Goal: Transaction & Acquisition: Purchase product/service

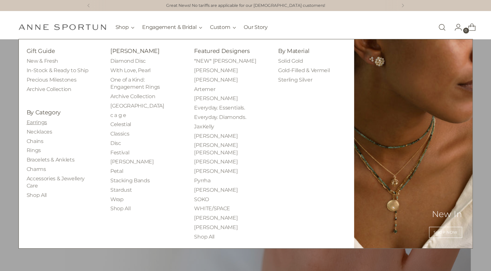
click at [39, 123] on link "Earrings" at bounding box center [37, 122] width 20 height 6
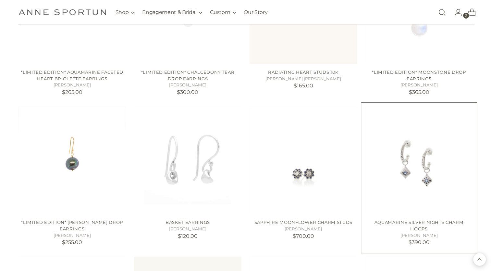
scroll to position [389, 0]
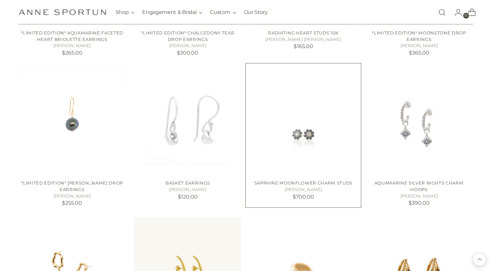
click at [0, 0] on img "Sapphire Moonflower Charm Studs" at bounding box center [0, 0] width 0 height 0
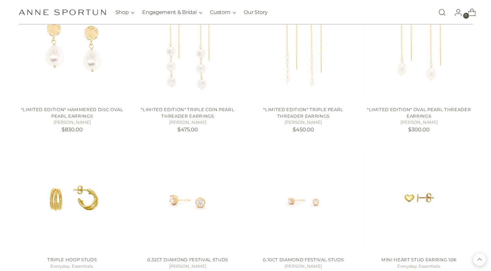
scroll to position [1006, 0]
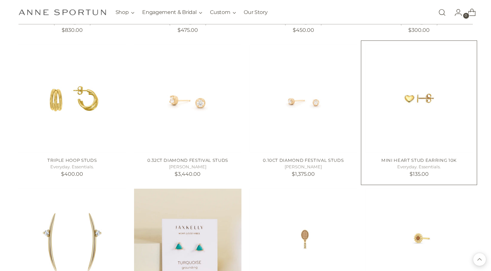
click at [0, 0] on img "MINI HEART STUD EARRING 10k" at bounding box center [0, 0] width 0 height 0
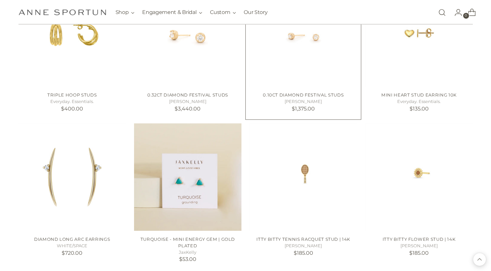
scroll to position [1103, 0]
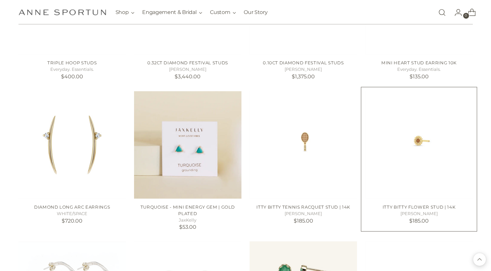
click at [0, 0] on img "Itty Bitty Flower Stud | 14k" at bounding box center [0, 0] width 0 height 0
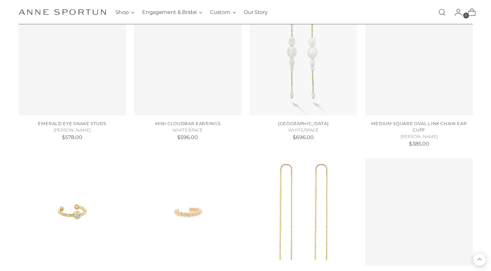
scroll to position [1687, 0]
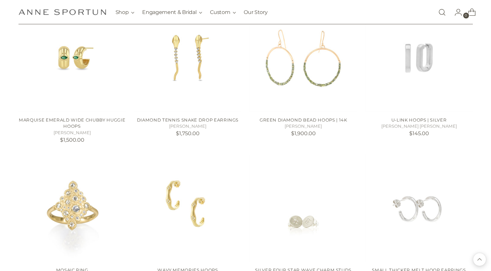
scroll to position [2011, 0]
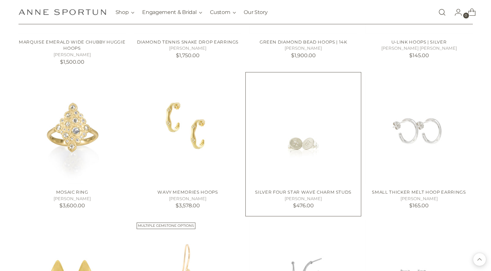
click at [0, 0] on img "Silver Four Star Wave Charm Studs" at bounding box center [0, 0] width 0 height 0
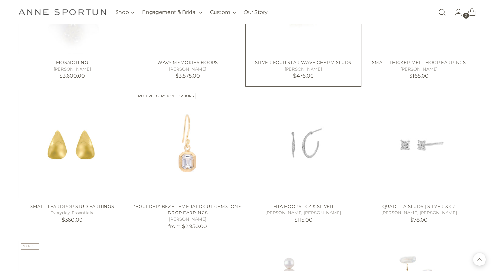
scroll to position [2141, 0]
click at [0, 0] on img "QUADITTA STUDS | SILVER & CZ" at bounding box center [0, 0] width 0 height 0
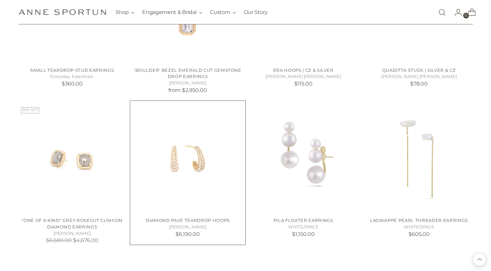
scroll to position [2303, 0]
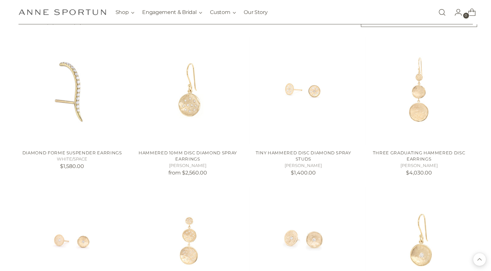
scroll to position [2498, 0]
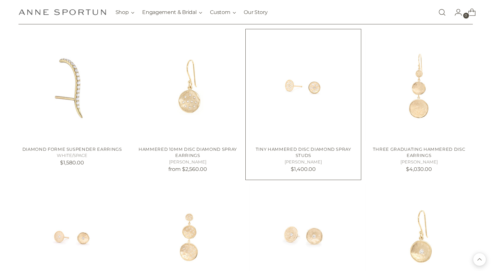
click at [0, 0] on img "Tiny Hammered Disc Diamond Spray Studs" at bounding box center [0, 0] width 0 height 0
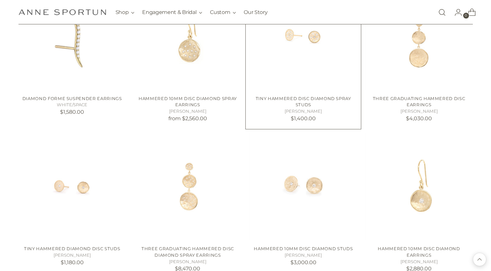
scroll to position [2562, 0]
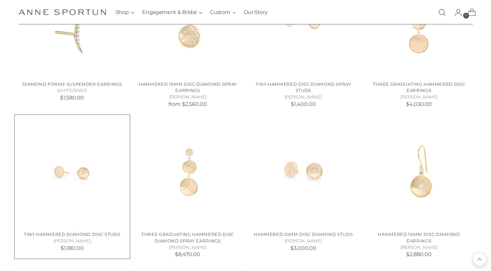
click at [0, 0] on img "Tiny Hammered Diamond Disc Studs" at bounding box center [0, 0] width 0 height 0
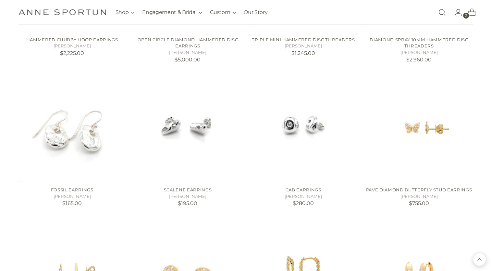
scroll to position [2919, 0]
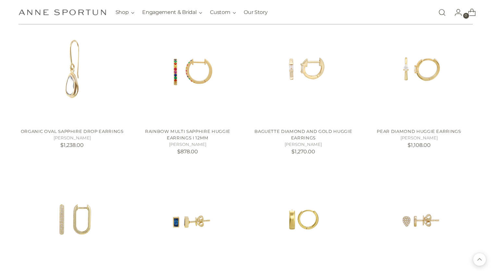
scroll to position [3568, 0]
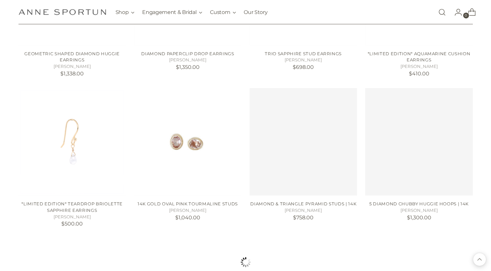
scroll to position [4087, 0]
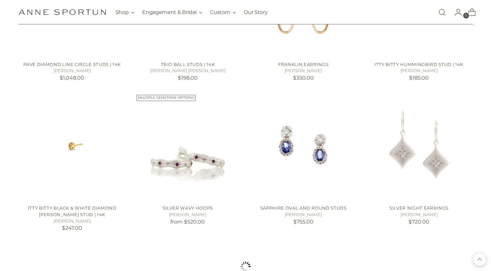
scroll to position [4671, 0]
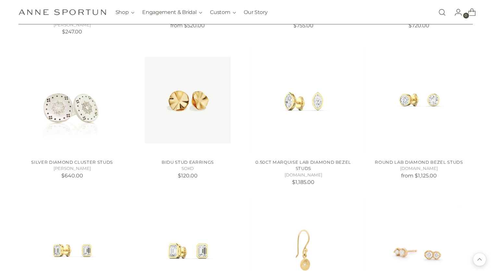
scroll to position [4898, 0]
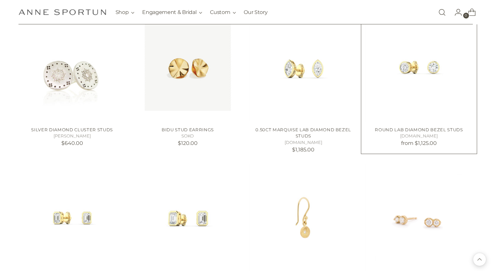
click at [0, 0] on img "Round Lab Diamond Bezel Studs" at bounding box center [0, 0] width 0 height 0
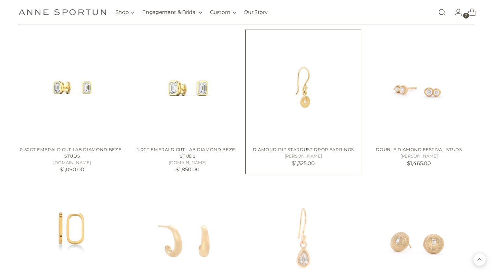
scroll to position [5028, 0]
click at [0, 0] on img "Double Diamond Festival Studs" at bounding box center [0, 0] width 0 height 0
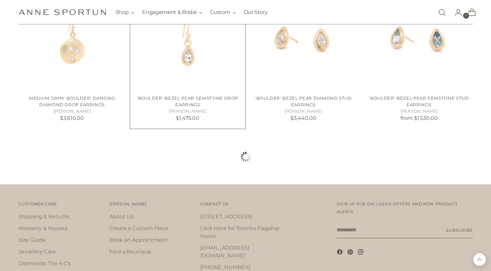
scroll to position [5384, 0]
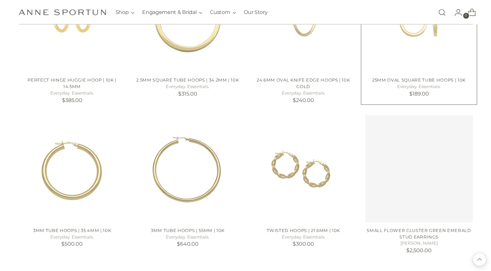
scroll to position [5871, 0]
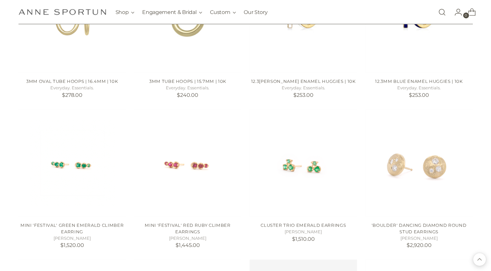
scroll to position [6163, 0]
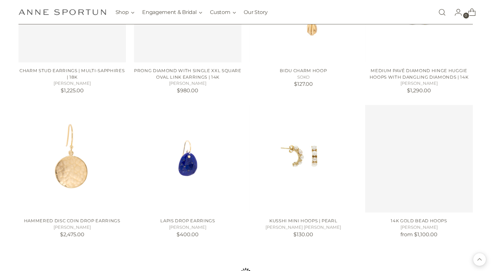
scroll to position [7039, 0]
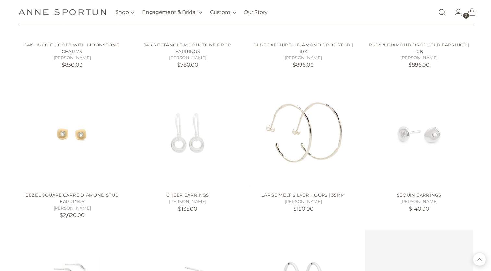
scroll to position [7363, 0]
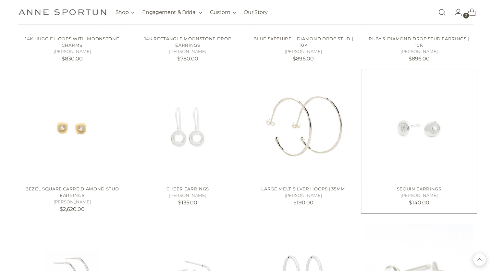
click at [419, 150] on img "Sequin Earrings" at bounding box center [418, 126] width 107 height 107
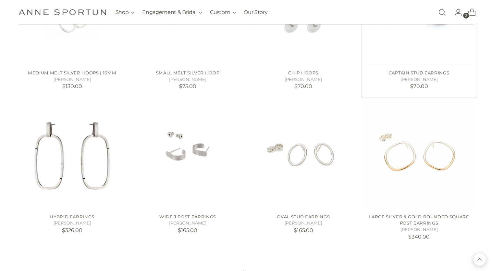
scroll to position [7655, 0]
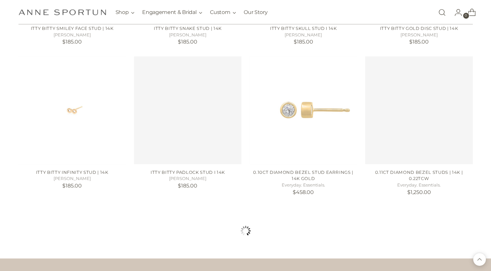
scroll to position [8271, 0]
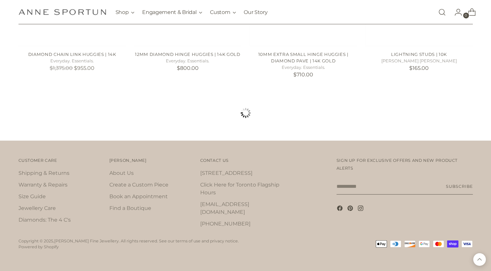
scroll to position [8973, 0]
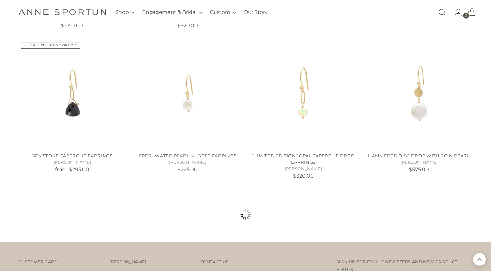
scroll to position [9460, 0]
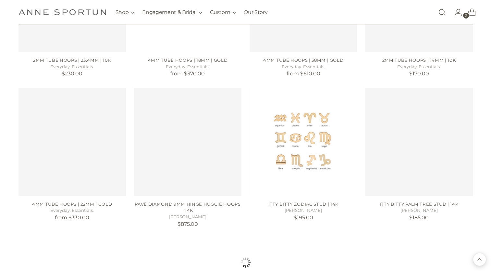
scroll to position [10076, 0]
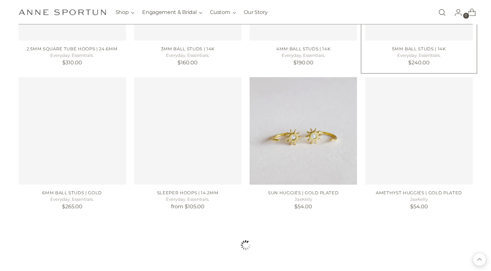
scroll to position [10628, 0]
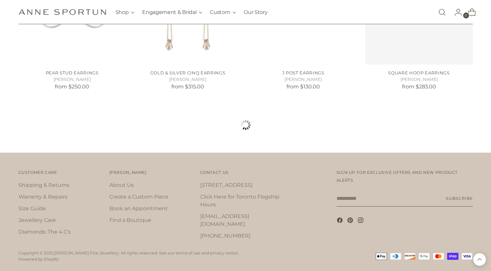
scroll to position [11322, 0]
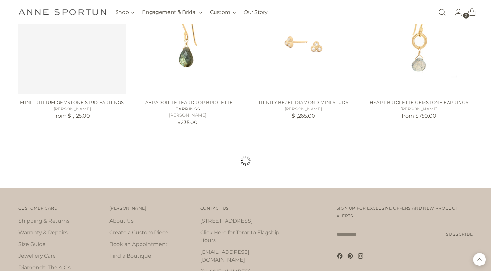
scroll to position [11909, 0]
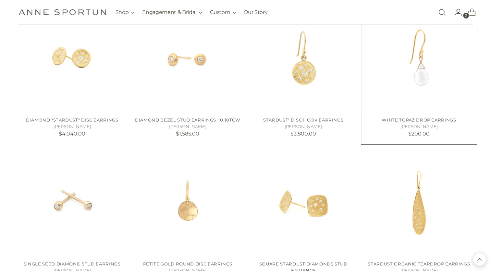
scroll to position [12266, 0]
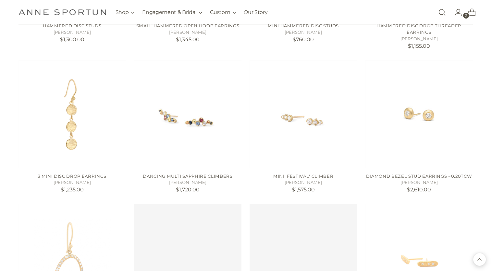
scroll to position [12910, 0]
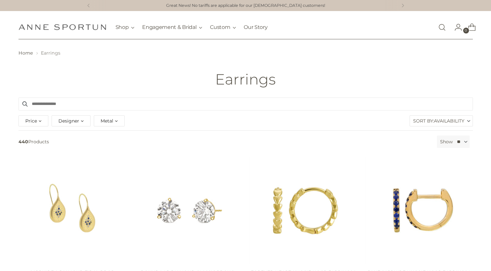
click at [117, 121] on div "Metal" at bounding box center [109, 120] width 31 height 11
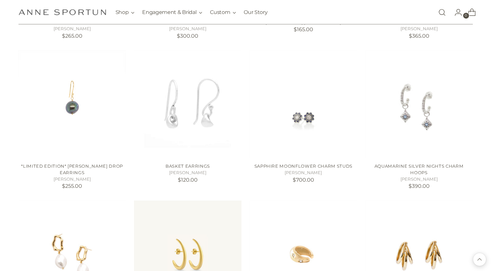
scroll to position [519, 0]
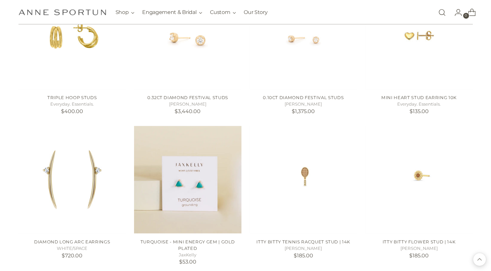
scroll to position [1135, 0]
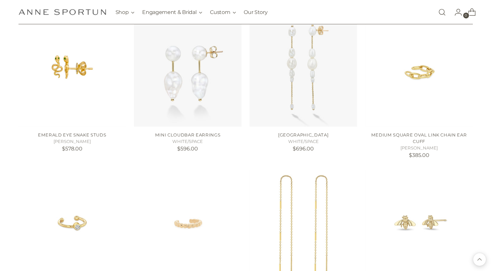
scroll to position [1687, 0]
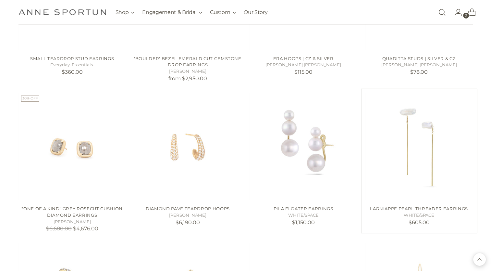
scroll to position [2303, 0]
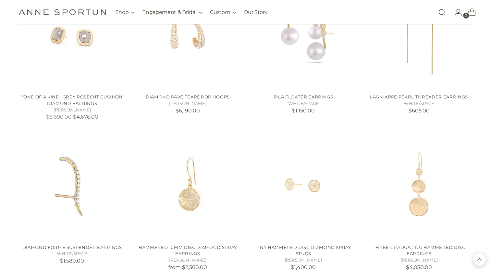
scroll to position [2433, 0]
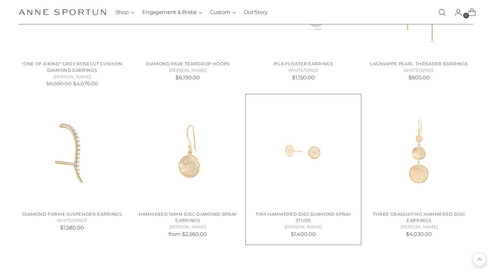
click at [0, 0] on img "Tiny Hammered Disc Diamond Spray Studs" at bounding box center [0, 0] width 0 height 0
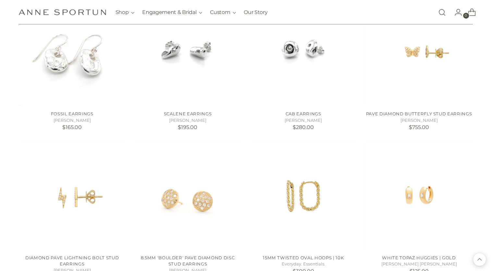
scroll to position [2984, 0]
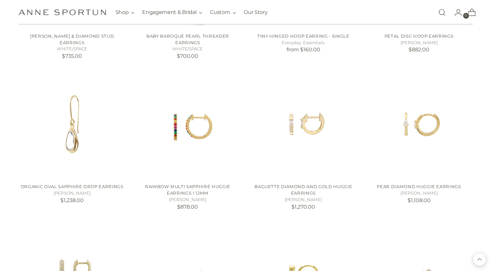
scroll to position [3503, 0]
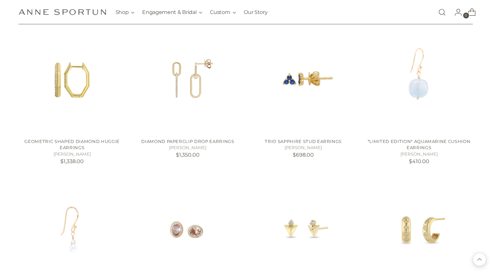
scroll to position [4087, 0]
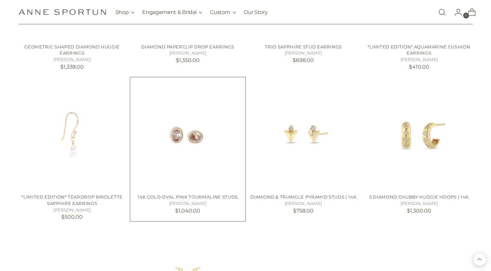
click at [0, 0] on img "14k Gold Oval Pink Tourmaline Studs" at bounding box center [0, 0] width 0 height 0
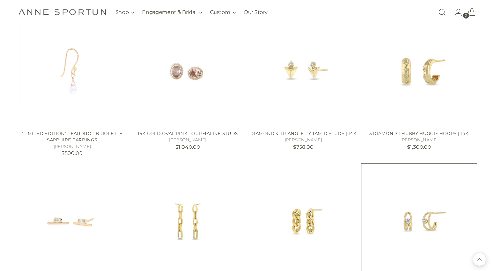
scroll to position [4217, 0]
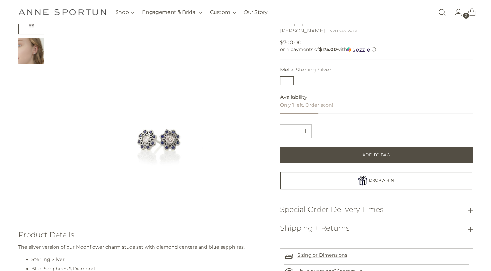
scroll to position [65, 0]
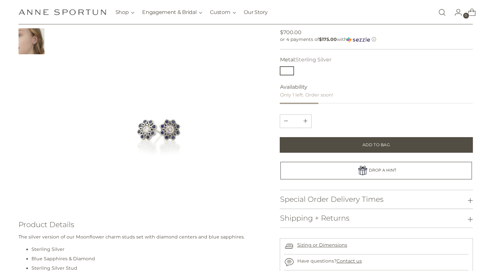
click at [167, 138] on img at bounding box center [159, 103] width 210 height 210
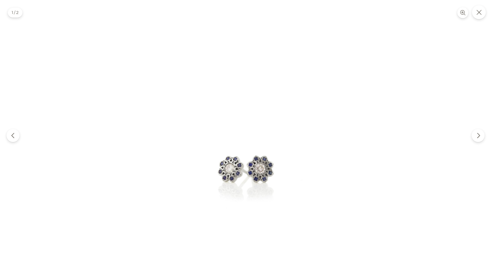
click at [239, 173] on img at bounding box center [245, 135] width 271 height 271
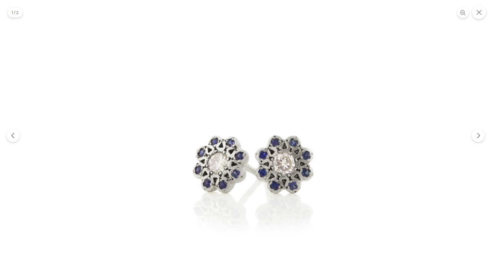
click at [239, 173] on img at bounding box center [253, 92] width 584 height 584
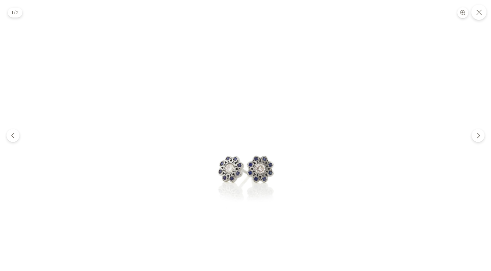
click at [476, 14] on icon "Close" at bounding box center [479, 12] width 6 height 6
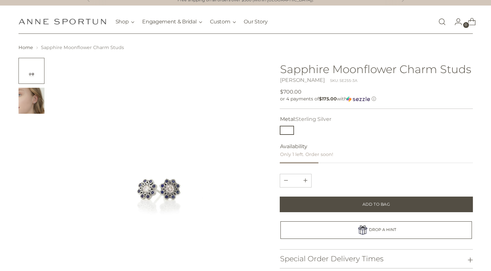
scroll to position [0, 0]
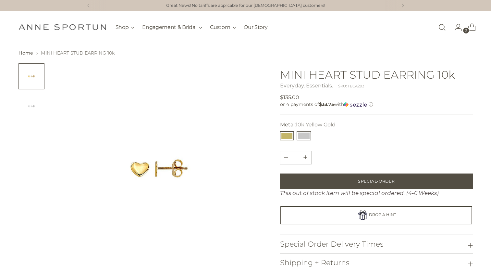
click at [304, 134] on button "10k White Gold" at bounding box center [303, 135] width 14 height 9
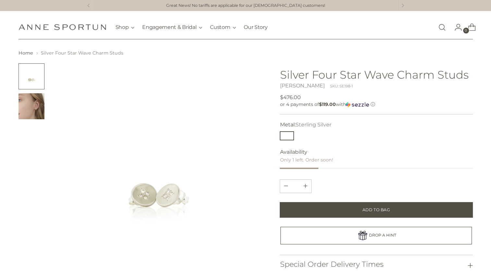
click at [30, 108] on img "Change image to image 2" at bounding box center [31, 106] width 26 height 26
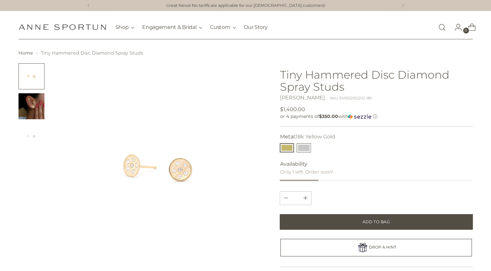
click at [307, 149] on button "14k White Gold" at bounding box center [303, 147] width 14 height 9
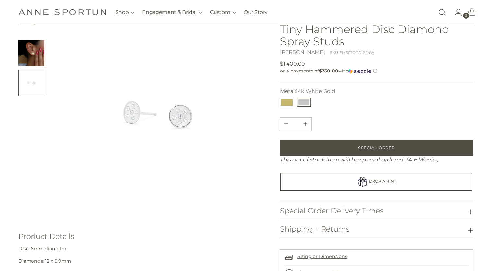
scroll to position [65, 0]
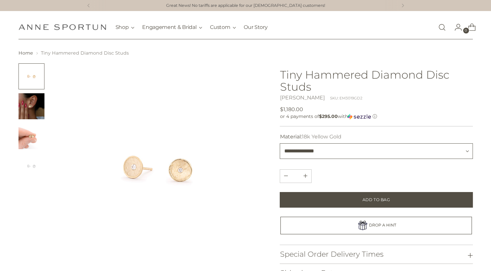
click at [328, 150] on select "**********" at bounding box center [376, 151] width 193 height 16
select select "**********"
click at [280, 143] on select "**********" at bounding box center [376, 151] width 193 height 16
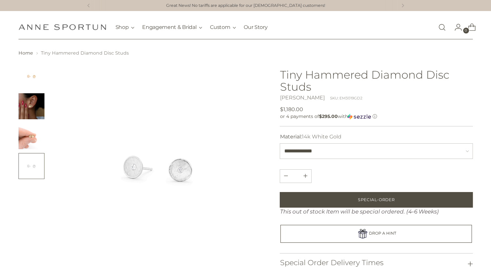
click at [30, 102] on img "Change image to image 2" at bounding box center [31, 106] width 26 height 26
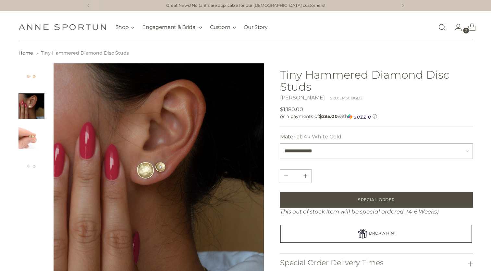
click at [32, 134] on img "Change image to image 3" at bounding box center [31, 136] width 26 height 26
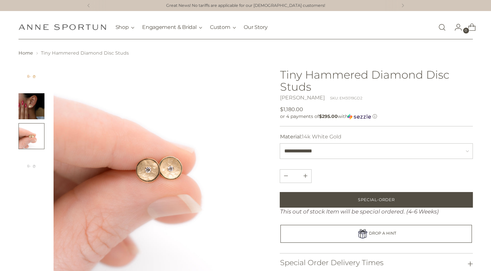
click at [32, 108] on img "Change image to image 2" at bounding box center [31, 106] width 26 height 26
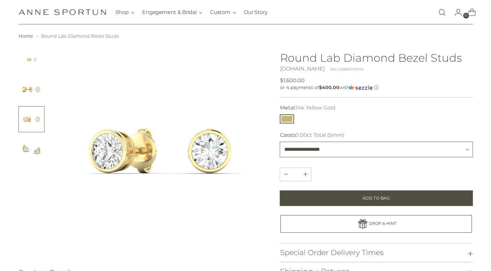
scroll to position [32, 0]
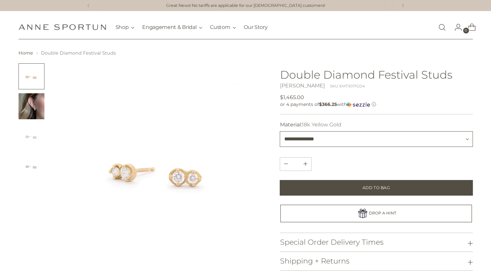
click at [334, 138] on select "**********" at bounding box center [376, 139] width 193 height 16
select select "**********"
click at [280, 131] on select "**********" at bounding box center [376, 139] width 193 height 16
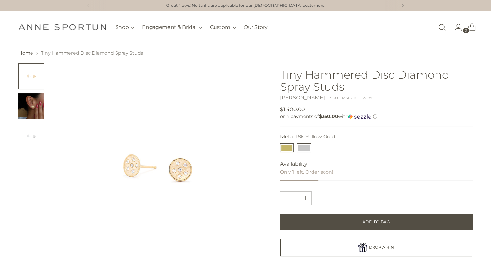
click at [308, 145] on button "14k White Gold" at bounding box center [303, 147] width 14 height 9
click at [37, 106] on img "Change image to image 2" at bounding box center [31, 106] width 26 height 26
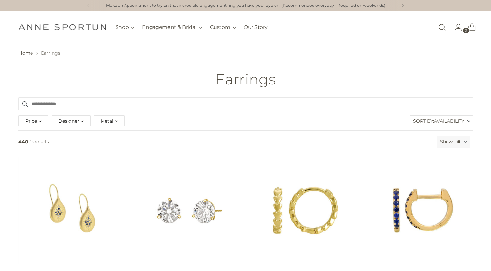
click at [103, 123] on span "Metal" at bounding box center [107, 120] width 13 height 7
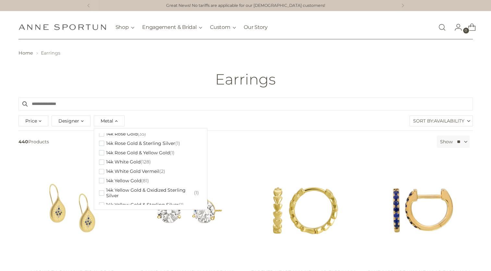
scroll to position [65, 0]
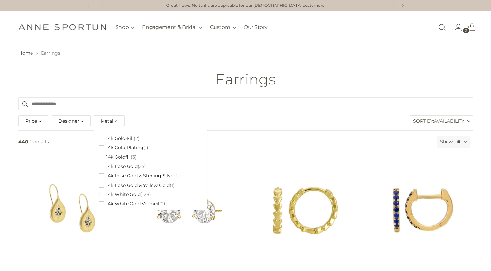
click at [102, 195] on span "button" at bounding box center [101, 194] width 5 height 5
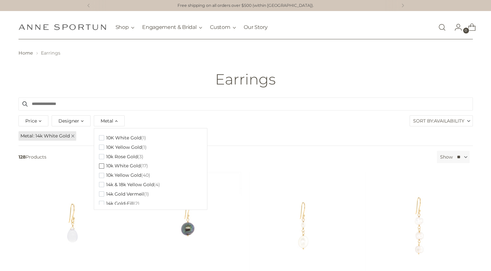
click at [102, 167] on span "button" at bounding box center [101, 165] width 5 height 5
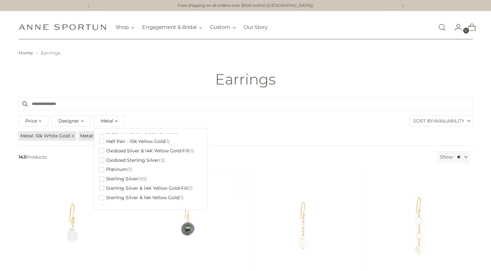
scroll to position [280, 0]
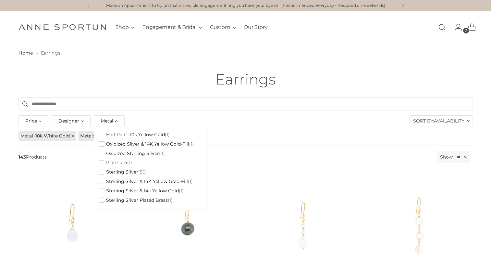
click at [264, 127] on div "Price ** - ***** Designer Anne Sportun (117) Everyday. Essentials. (21) Everyda…" at bounding box center [245, 122] width 457 height 17
click at [263, 127] on div "Price ** - ***** $40.00 $12,720.00 Designer Anne Sportun (117) Everyday. Essent…" at bounding box center [245, 122] width 457 height 17
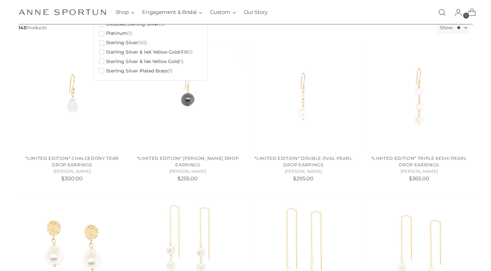
scroll to position [0, 0]
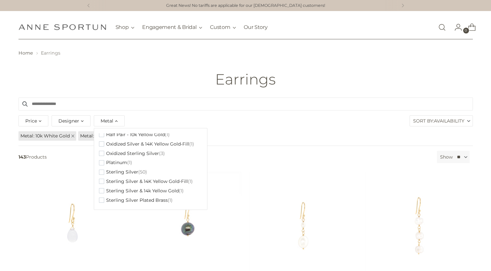
click at [71, 118] on span "Designer" at bounding box center [68, 120] width 21 height 7
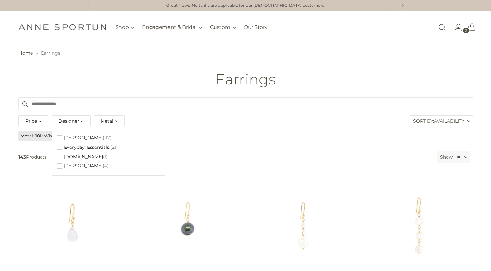
click at [42, 121] on div "Price" at bounding box center [33, 120] width 30 height 11
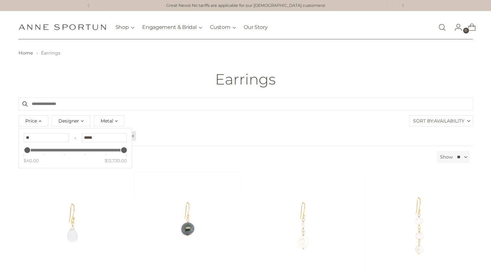
click at [206, 130] on ul "Metal 10k White Gold Metal 14k White Gold" at bounding box center [246, 135] width 456 height 11
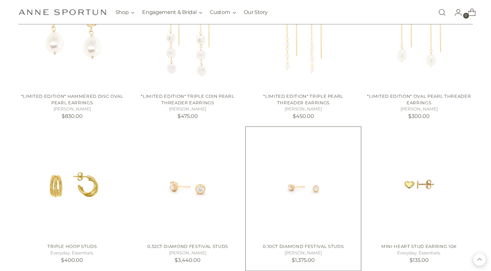
scroll to position [389, 0]
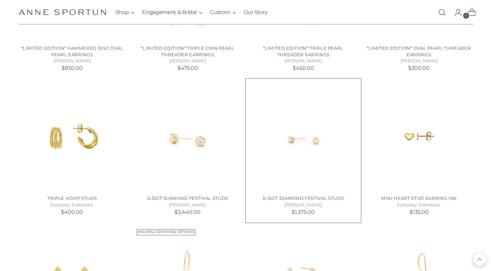
click at [0, 0] on img "0.10ct Diamond Festival Studs" at bounding box center [0, 0] width 0 height 0
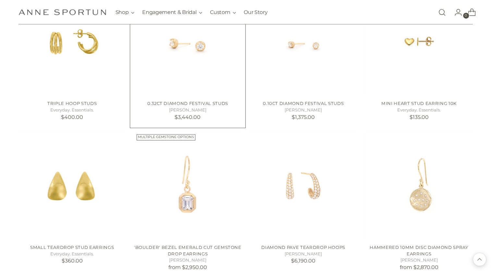
scroll to position [519, 0]
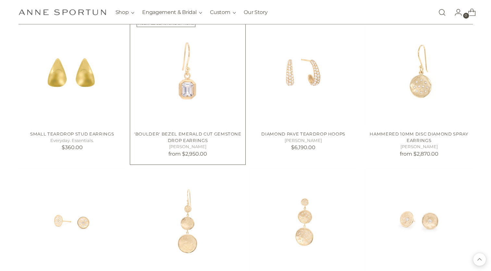
scroll to position [681, 0]
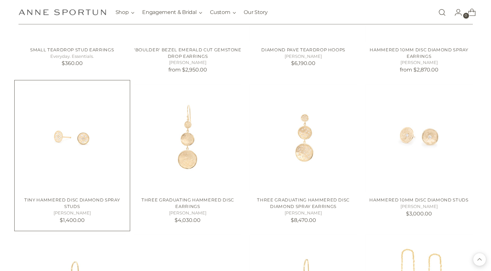
click at [0, 0] on img "Tiny Hammered Disc Diamond Spray Studs" at bounding box center [0, 0] width 0 height 0
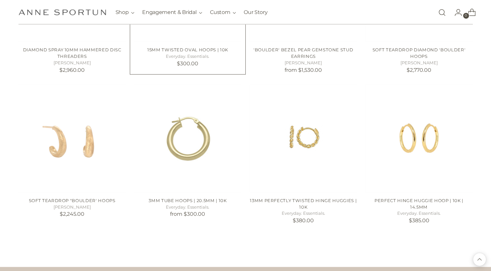
scroll to position [1135, 0]
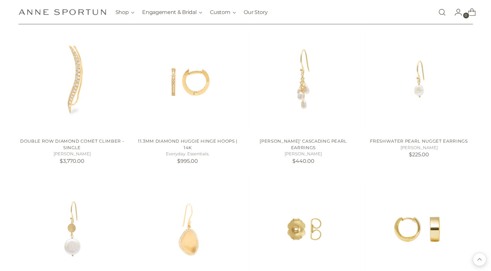
scroll to position [1784, 0]
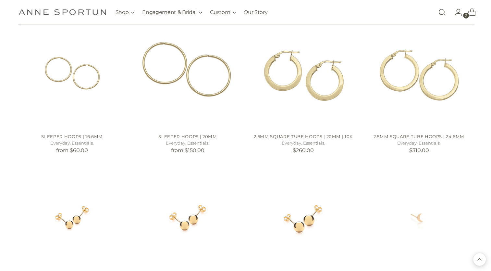
scroll to position [2368, 0]
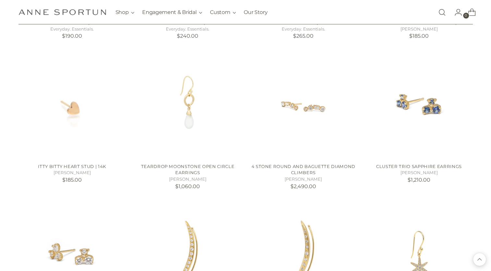
scroll to position [2498, 0]
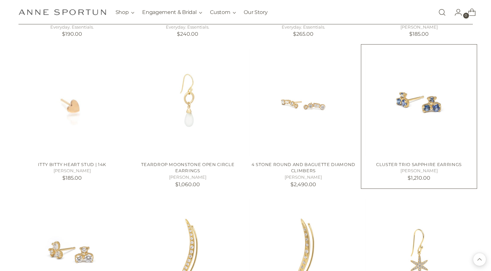
click at [0, 0] on img "Cluster Trio Sapphire Earrings" at bounding box center [0, 0] width 0 height 0
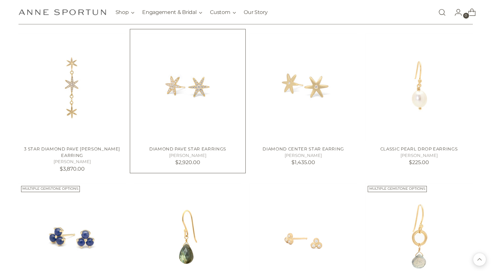
scroll to position [2887, 0]
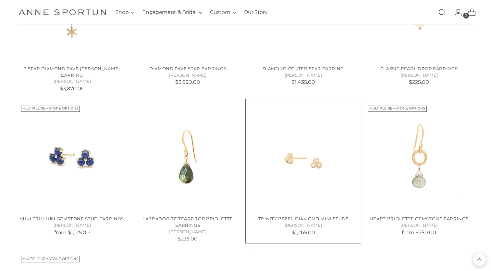
click at [0, 0] on img "Trinity Bezel Diamond Mini Studs" at bounding box center [0, 0] width 0 height 0
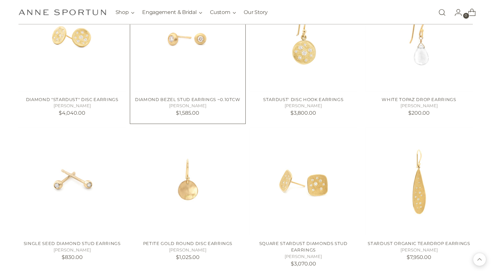
scroll to position [3503, 0]
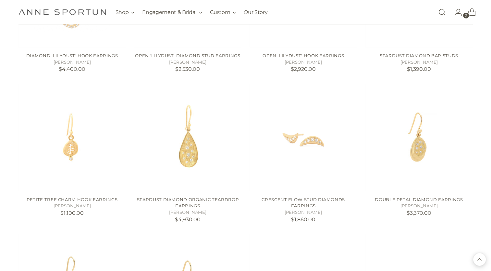
scroll to position [4152, 0]
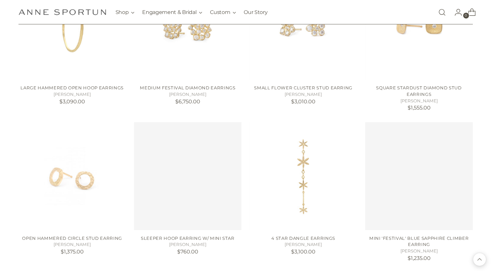
scroll to position [4671, 0]
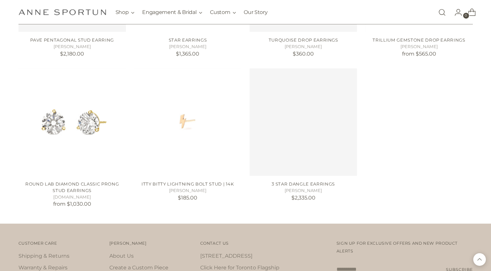
scroll to position [5287, 0]
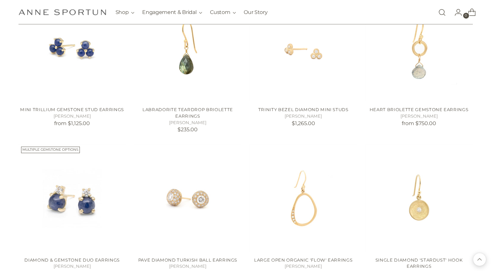
scroll to position [2919, 0]
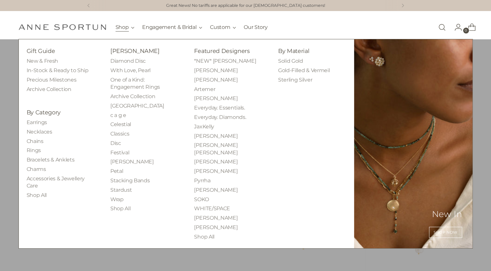
click at [122, 27] on button "Shop" at bounding box center [124, 27] width 19 height 14
click at [40, 132] on link "Necklaces" at bounding box center [40, 131] width 26 height 6
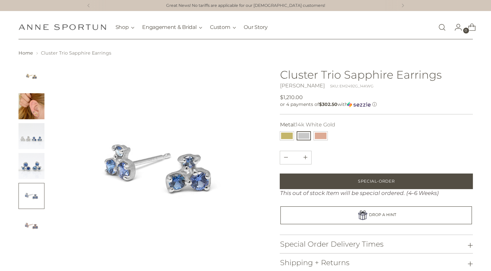
click at [31, 106] on img "Change image to image 2" at bounding box center [31, 106] width 26 height 26
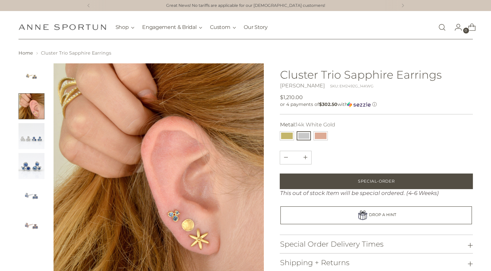
click at [32, 170] on img "Change image to image 4" at bounding box center [31, 166] width 26 height 26
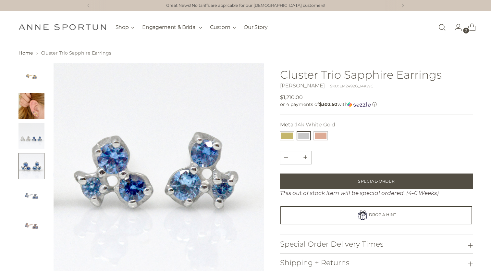
click at [32, 202] on img "Change image to image 5" at bounding box center [31, 196] width 26 height 26
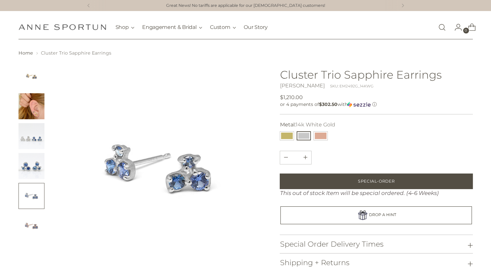
click at [34, 147] on img "Change image to image 3" at bounding box center [31, 136] width 26 height 26
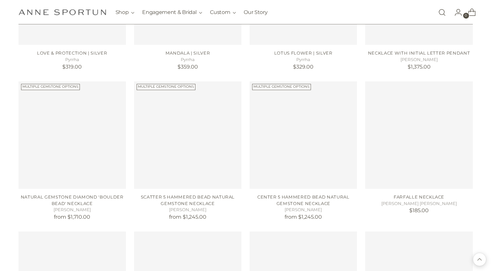
scroll to position [681, 0]
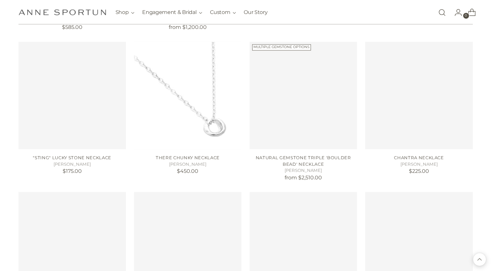
scroll to position [1168, 0]
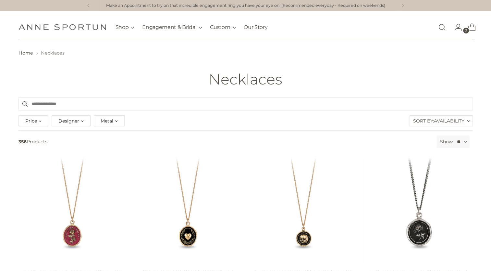
click at [118, 125] on div "Metal" at bounding box center [109, 120] width 31 height 11
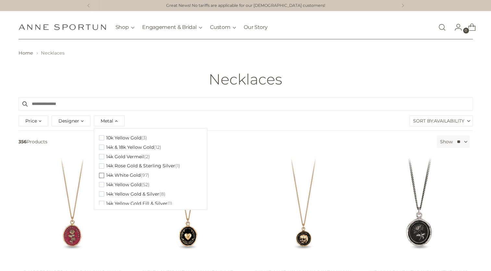
click at [102, 175] on span "button" at bounding box center [101, 175] width 5 height 5
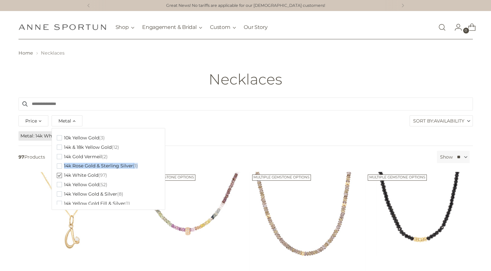
drag, startPoint x: 157, startPoint y: 157, endPoint x: 157, endPoint y: 163, distance: 6.2
click at [157, 163] on div "10k Yellow Gold (3) 14k & 18k Yellow Gold (12) 14k Gold Vermeil (2) 14k Rose Go…" at bounding box center [108, 168] width 103 height 71
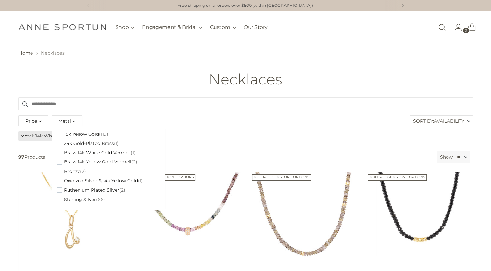
scroll to position [115, 0]
click at [166, 90] on header "Home Necklaces Necklaces" at bounding box center [245, 68] width 491 height 58
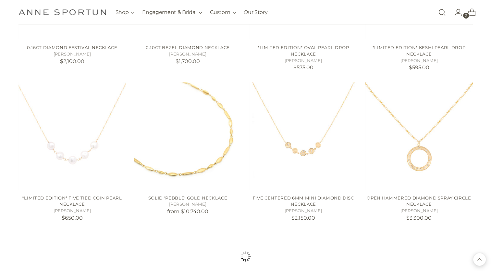
scroll to position [551, 0]
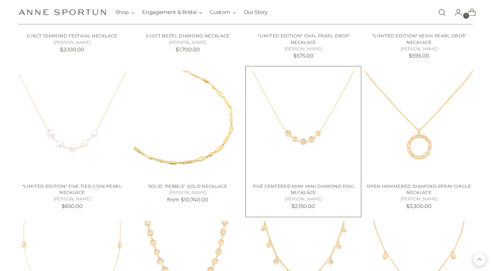
click at [0, 0] on img "Five Centered 6mm Mini Diamond Disc Necklace" at bounding box center [0, 0] width 0 height 0
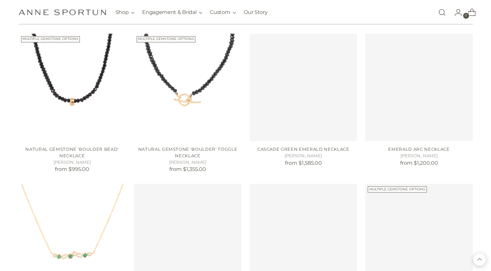
scroll to position [1070, 0]
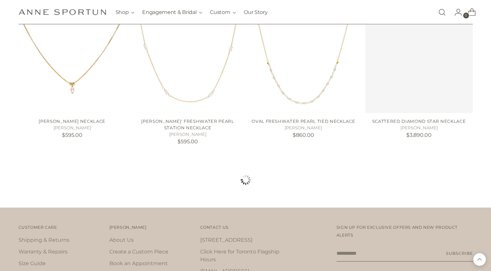
scroll to position [1816, 0]
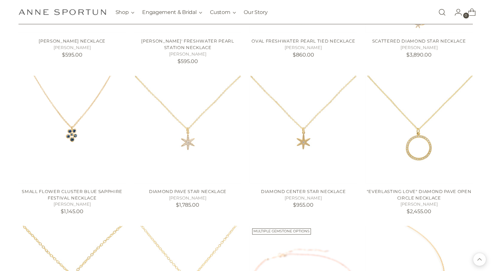
scroll to position [1946, 0]
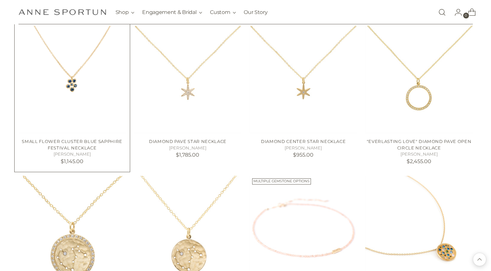
click at [0, 0] on img "Small Flower Cluster Blue Sapphire Festival Necklace" at bounding box center [0, 0] width 0 height 0
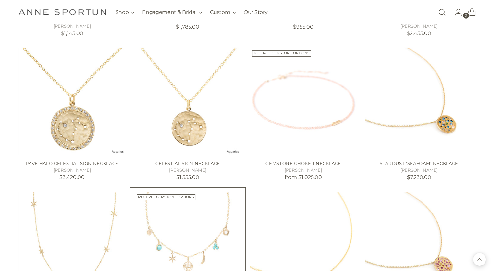
scroll to position [2141, 0]
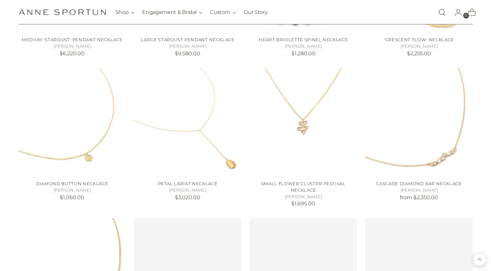
scroll to position [2627, 0]
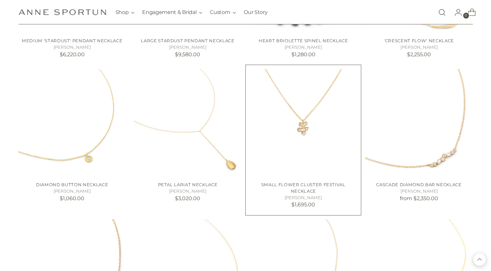
click at [0, 0] on img "Small Flower Cluster Festival Necklace" at bounding box center [0, 0] width 0 height 0
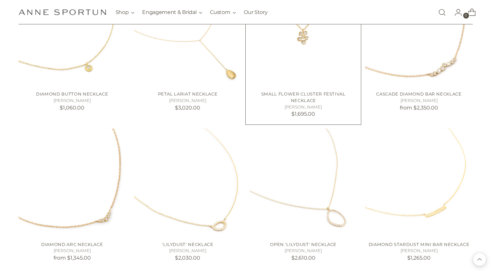
scroll to position [2725, 0]
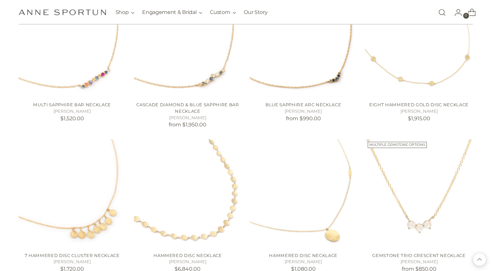
scroll to position [3471, 0]
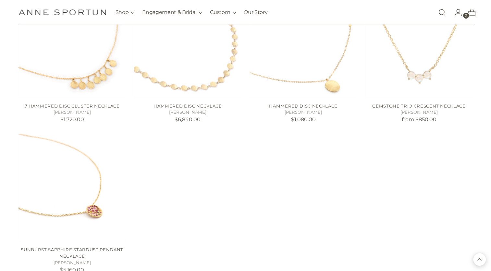
scroll to position [3633, 0]
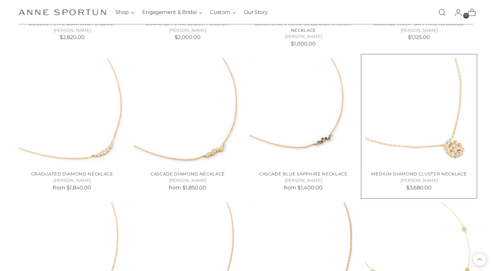
scroll to position [3276, 0]
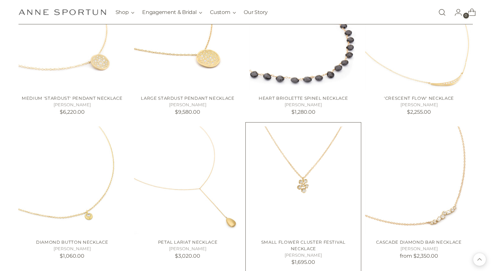
scroll to position [2562, 0]
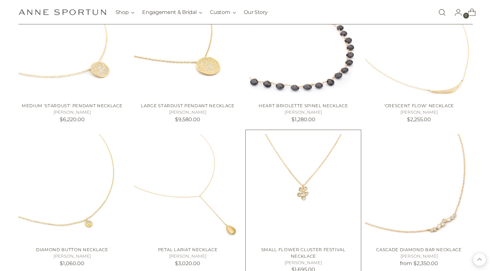
click at [0, 0] on img "Small Flower Cluster Festival Necklace" at bounding box center [0, 0] width 0 height 0
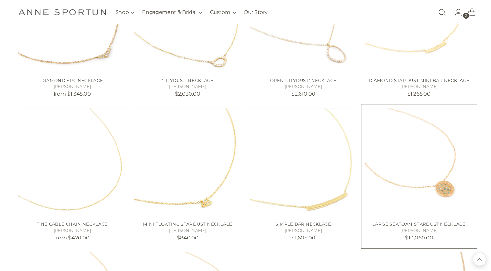
scroll to position [2952, 0]
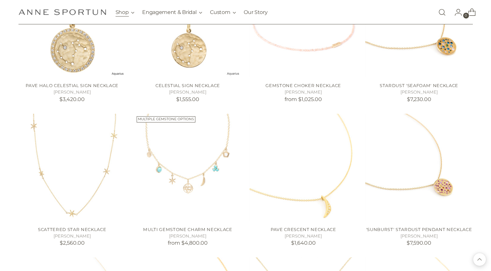
scroll to position [2141, 0]
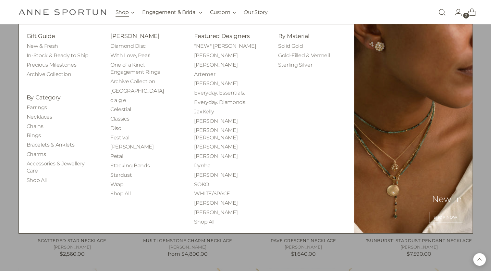
click at [131, 13] on button "Shop" at bounding box center [124, 12] width 19 height 14
click at [51, 144] on link "Bracelets & Anklets" at bounding box center [51, 144] width 48 height 6
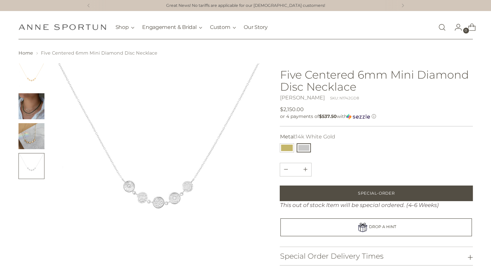
click at [32, 111] on img "Change image to image 2" at bounding box center [31, 106] width 26 height 26
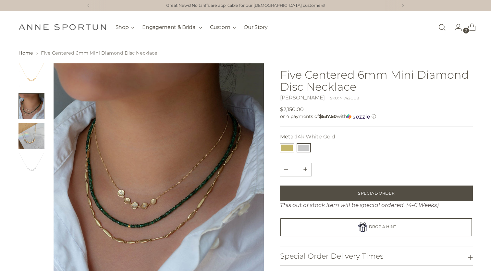
click at [31, 145] on img "Change image to image 3" at bounding box center [31, 136] width 26 height 26
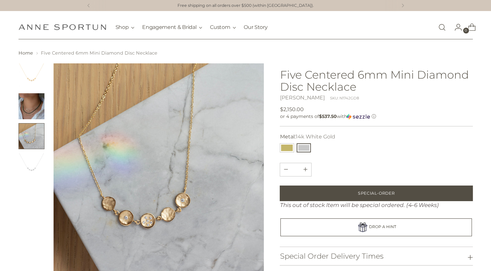
click at [32, 111] on img "Change image to image 2" at bounding box center [31, 106] width 26 height 26
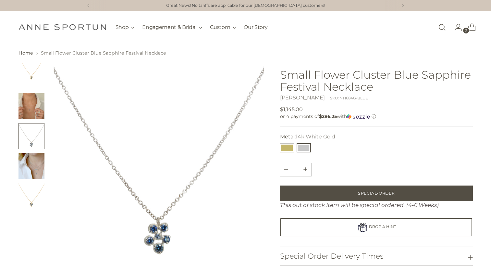
click at [37, 164] on img "Change image to image 4" at bounding box center [31, 166] width 26 height 26
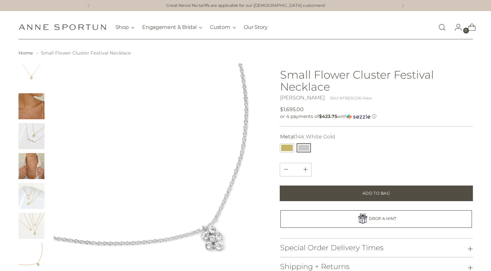
click at [30, 107] on img "Change image to image 2" at bounding box center [31, 106] width 26 height 26
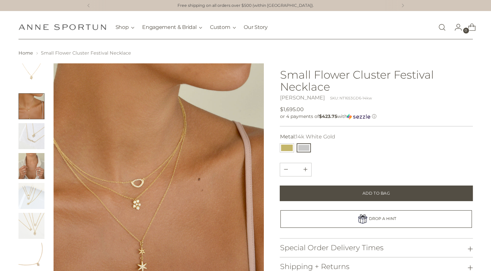
click at [34, 166] on img "Change image to image 4" at bounding box center [31, 166] width 26 height 26
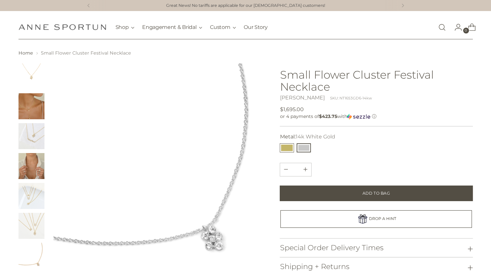
click at [283, 148] on button "18k Yellow Gold" at bounding box center [287, 147] width 14 height 9
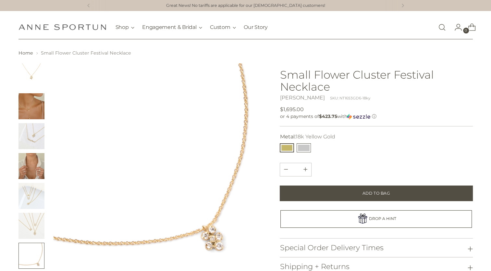
click at [306, 149] on button "14k White Gold" at bounding box center [303, 147] width 14 height 9
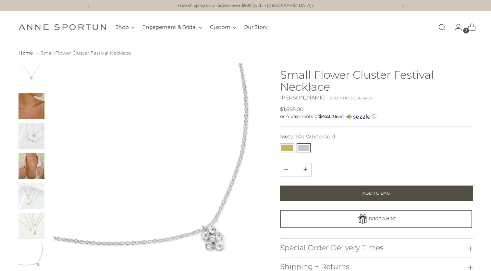
click at [28, 170] on img "Change image to image 4" at bounding box center [31, 166] width 26 height 26
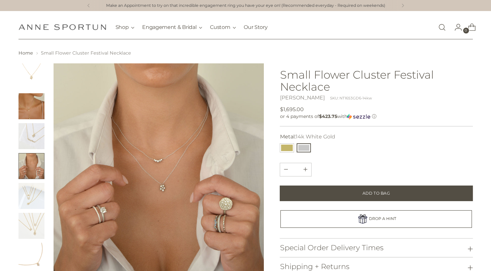
click at [33, 108] on img "Change image to image 2" at bounding box center [31, 106] width 26 height 26
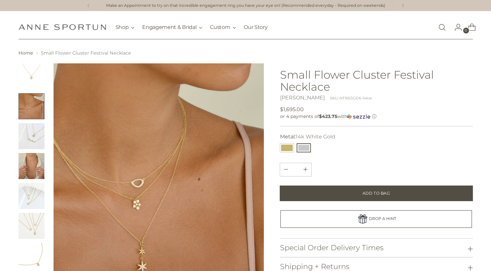
click at [26, 72] on img "Change image to image 1" at bounding box center [31, 76] width 26 height 26
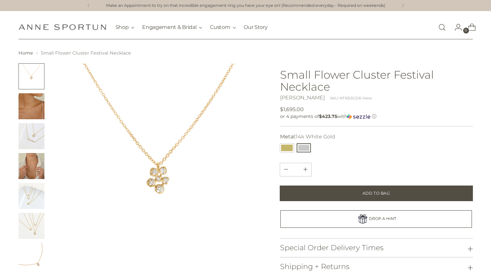
click at [28, 140] on img "Change image to image 3" at bounding box center [31, 136] width 26 height 26
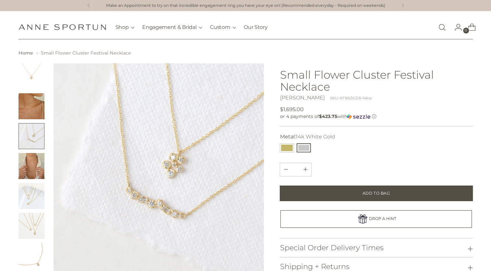
click at [33, 256] on img "Change image to image 7" at bounding box center [31, 255] width 26 height 26
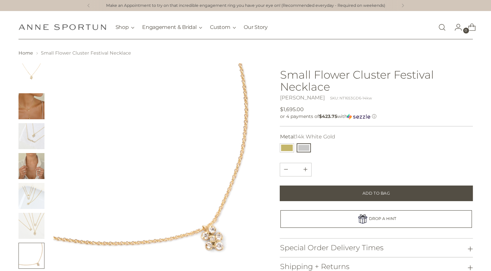
click at [35, 223] on img "Change image to image 6" at bounding box center [31, 225] width 26 height 26
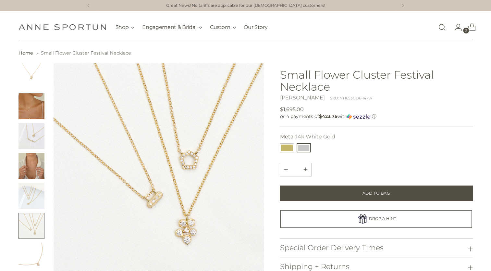
click at [35, 164] on img "Change image to image 4" at bounding box center [31, 166] width 26 height 26
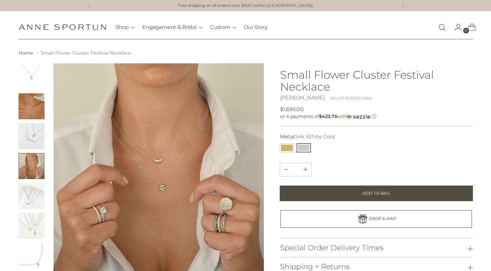
click at [32, 67] on img "Change image to image 1" at bounding box center [31, 76] width 26 height 26
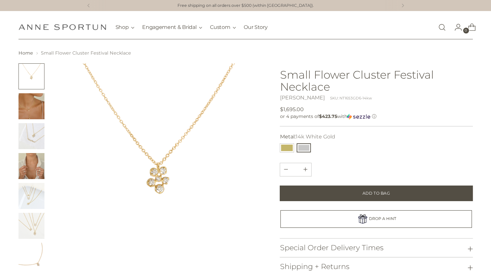
click at [33, 138] on img "Change image to image 3" at bounding box center [31, 136] width 26 height 26
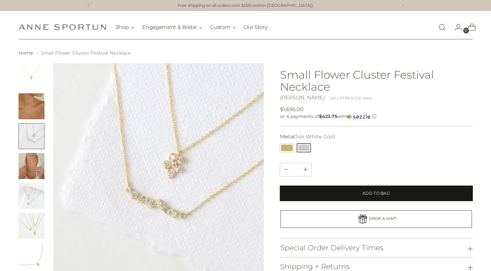
click at [368, 191] on span "Add to Bag" at bounding box center [376, 193] width 28 height 6
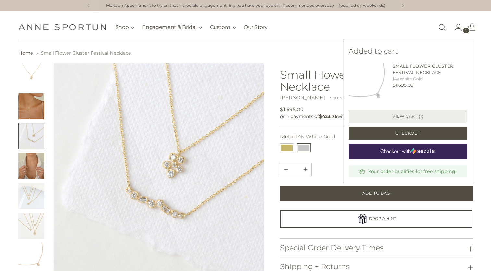
click at [394, 114] on link "View cart (1)" at bounding box center [407, 116] width 119 height 13
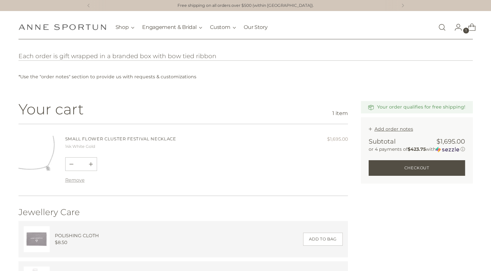
click at [134, 139] on link "Small Flower Cluster Festival Necklace" at bounding box center [120, 138] width 111 height 5
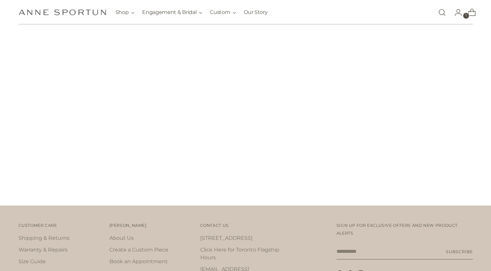
scroll to position [1131, 0]
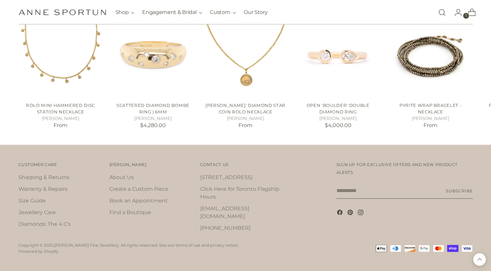
click at [221, 185] on li "Click Here for Toronto Flagship Hours" at bounding box center [243, 193] width 86 height 16
click at [221, 186] on link "Click Here for Toronto Flagship Hours" at bounding box center [239, 192] width 79 height 14
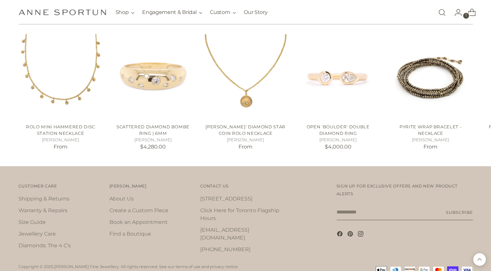
scroll to position [1131, 0]
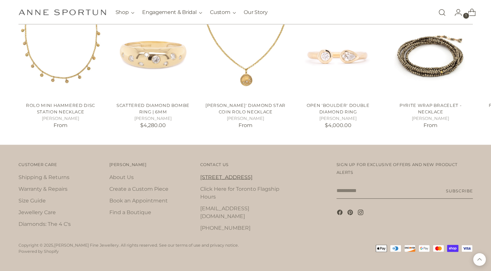
click at [216, 175] on link "[STREET_ADDRESS]" at bounding box center [226, 177] width 52 height 6
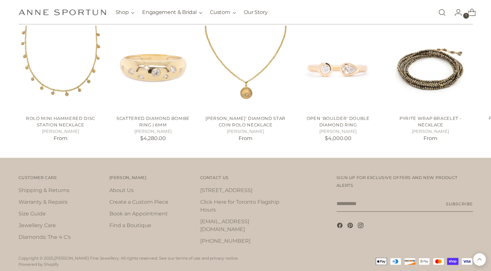
scroll to position [1131, 0]
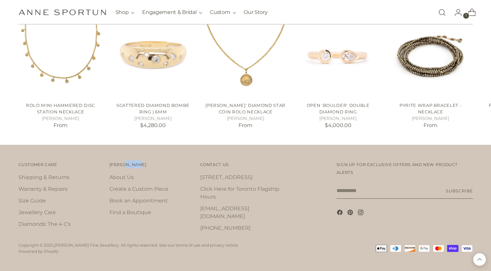
drag, startPoint x: 143, startPoint y: 164, endPoint x: 125, endPoint y: 163, distance: 18.6
click at [125, 163] on span "[PERSON_NAME]" at bounding box center [127, 164] width 37 height 5
drag, startPoint x: 125, startPoint y: 163, endPoint x: 124, endPoint y: 174, distance: 11.7
click at [124, 174] on link "About Us" at bounding box center [121, 177] width 24 height 6
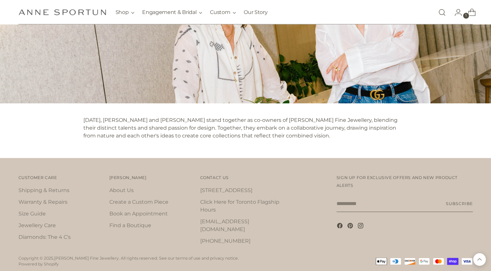
scroll to position [710, 0]
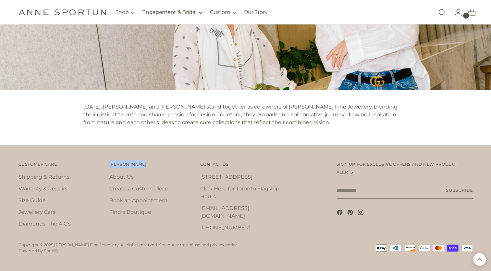
drag, startPoint x: 150, startPoint y: 163, endPoint x: 109, endPoint y: 165, distance: 40.6
click at [109, 165] on h4 "[PERSON_NAME]" at bounding box center [145, 164] width 73 height 8
copy span "[PERSON_NAME]"
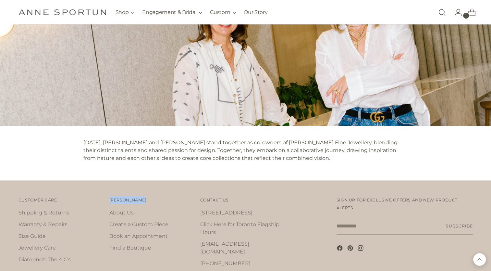
scroll to position [580, 0]
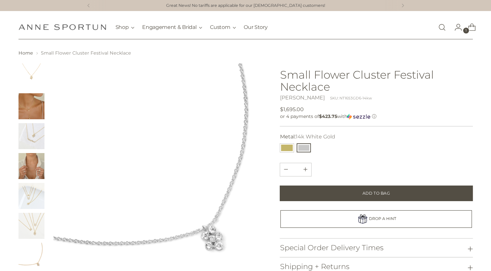
click at [30, 167] on img "Change image to image 4" at bounding box center [31, 166] width 26 height 26
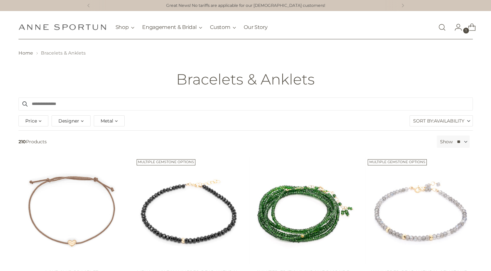
click at [118, 120] on div "Metal" at bounding box center [109, 120] width 31 height 11
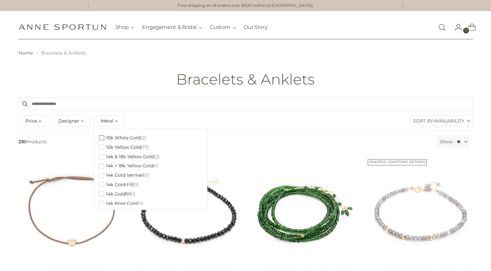
click at [101, 139] on span "button" at bounding box center [101, 137] width 5 height 5
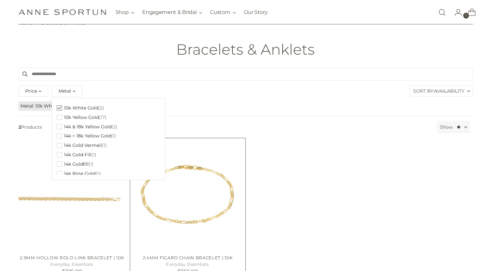
scroll to position [65, 0]
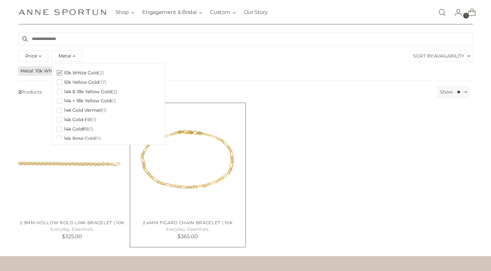
click at [0, 0] on img "2.4mm Figaro Chain Bracelet | 10k" at bounding box center [0, 0] width 0 height 0
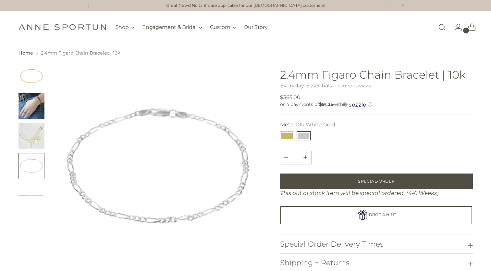
click at [30, 113] on img "Change image to image 2" at bounding box center [31, 106] width 26 height 26
